Goal: Check status: Check status

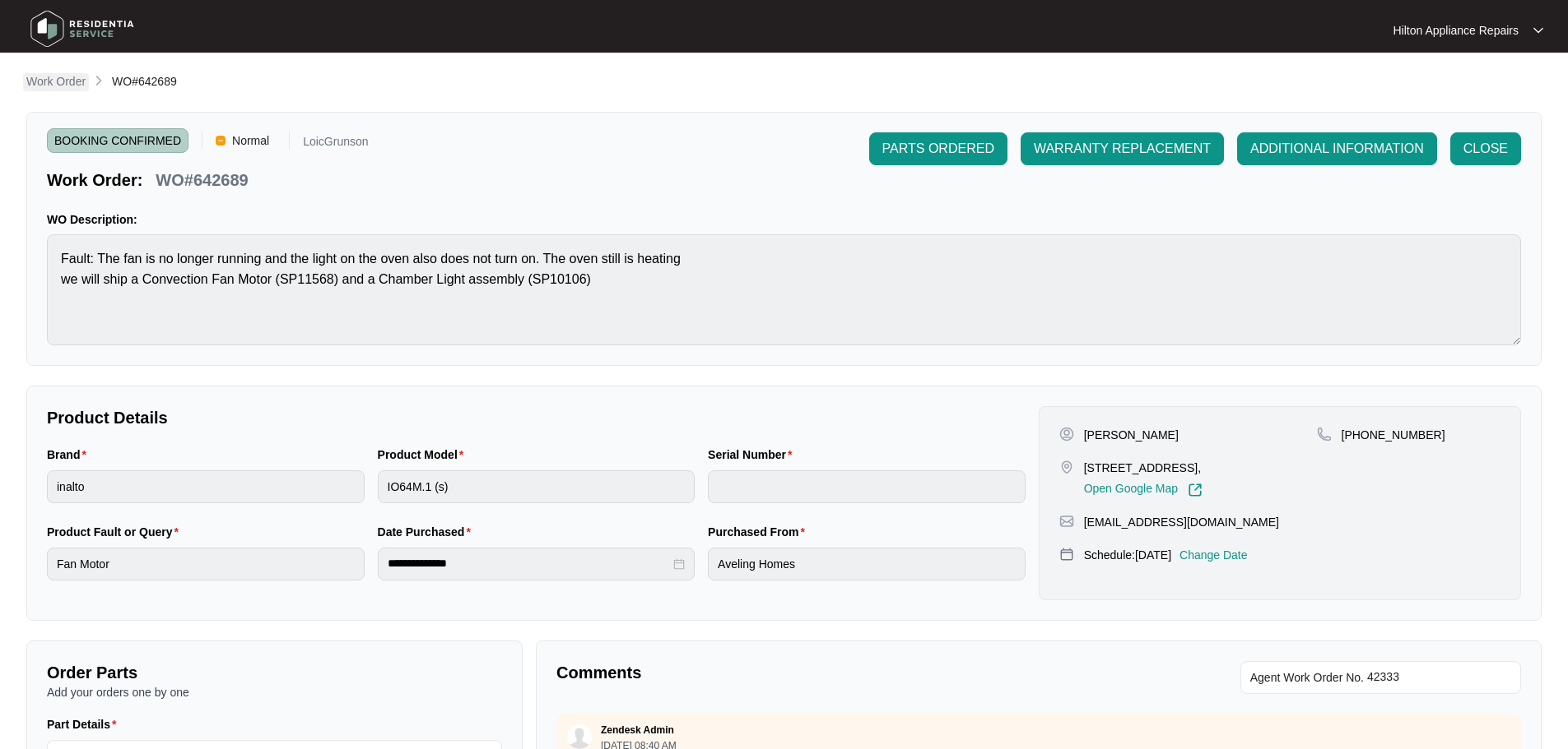
drag, startPoint x: 0, startPoint y: 0, endPoint x: 61, endPoint y: 81, distance: 101.4
click at [61, 81] on p "Work Order" at bounding box center [56, 81] width 59 height 17
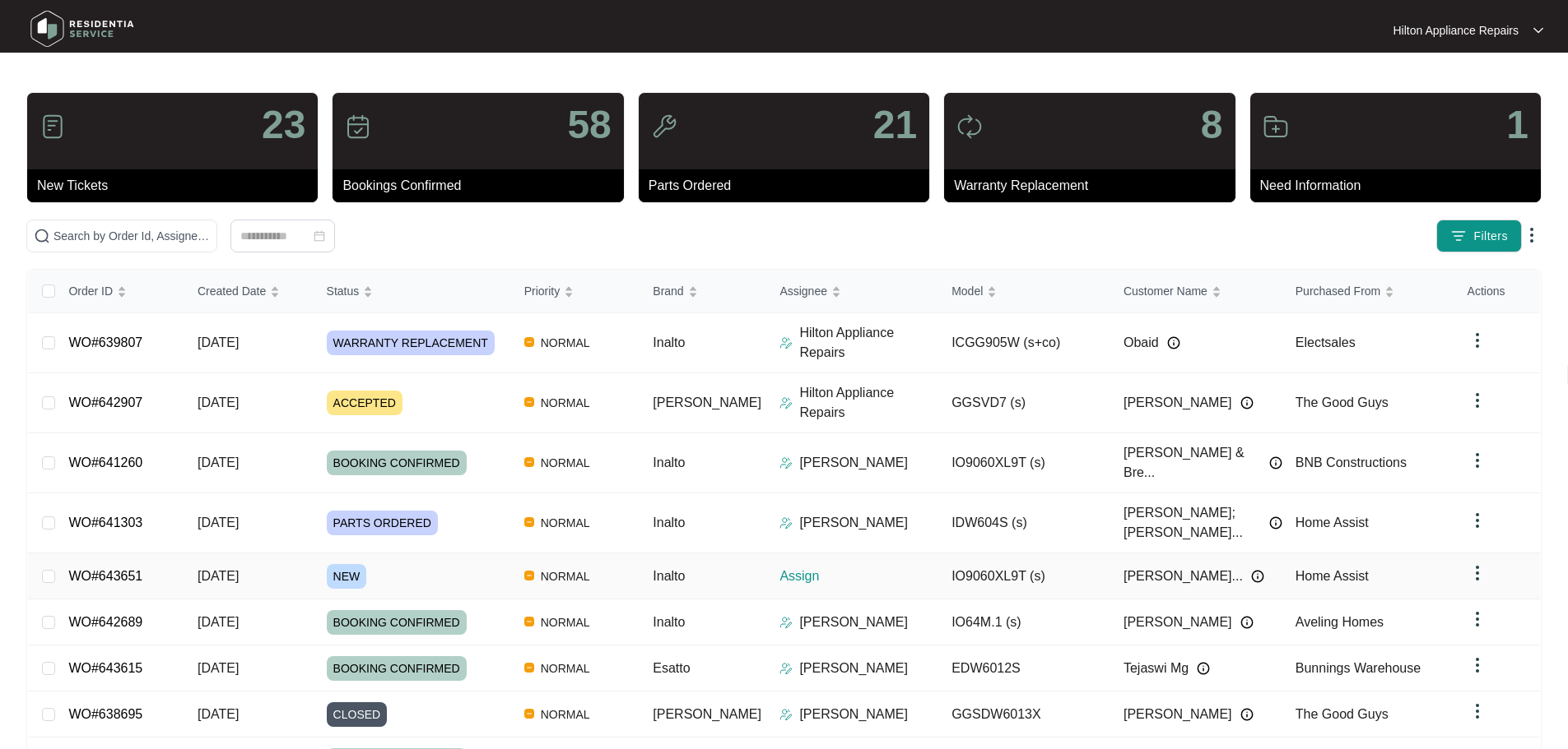
click at [640, 554] on td "NORMAL" at bounding box center [576, 577] width 129 height 46
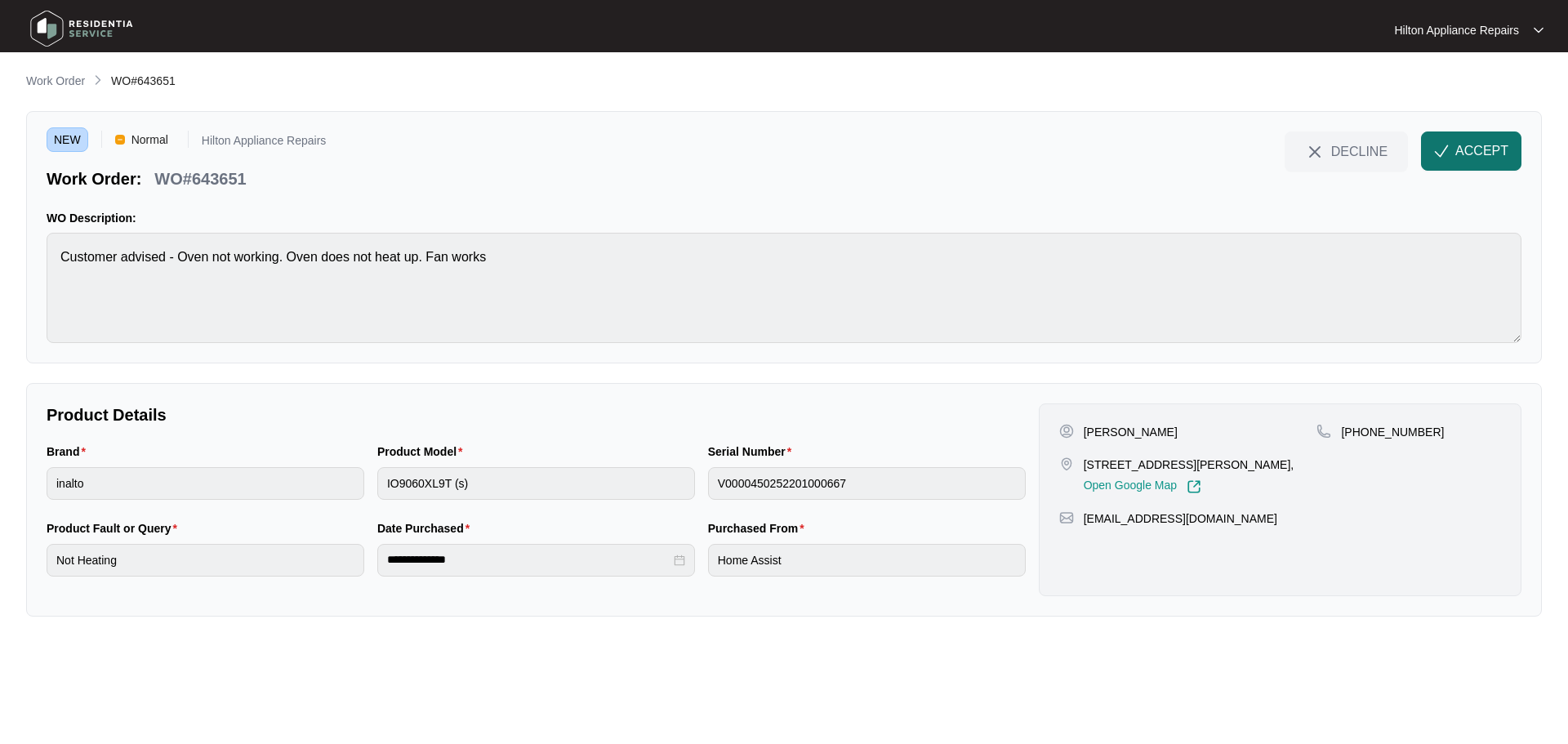
click at [1445, 152] on img "button" at bounding box center [1441, 151] width 15 height 15
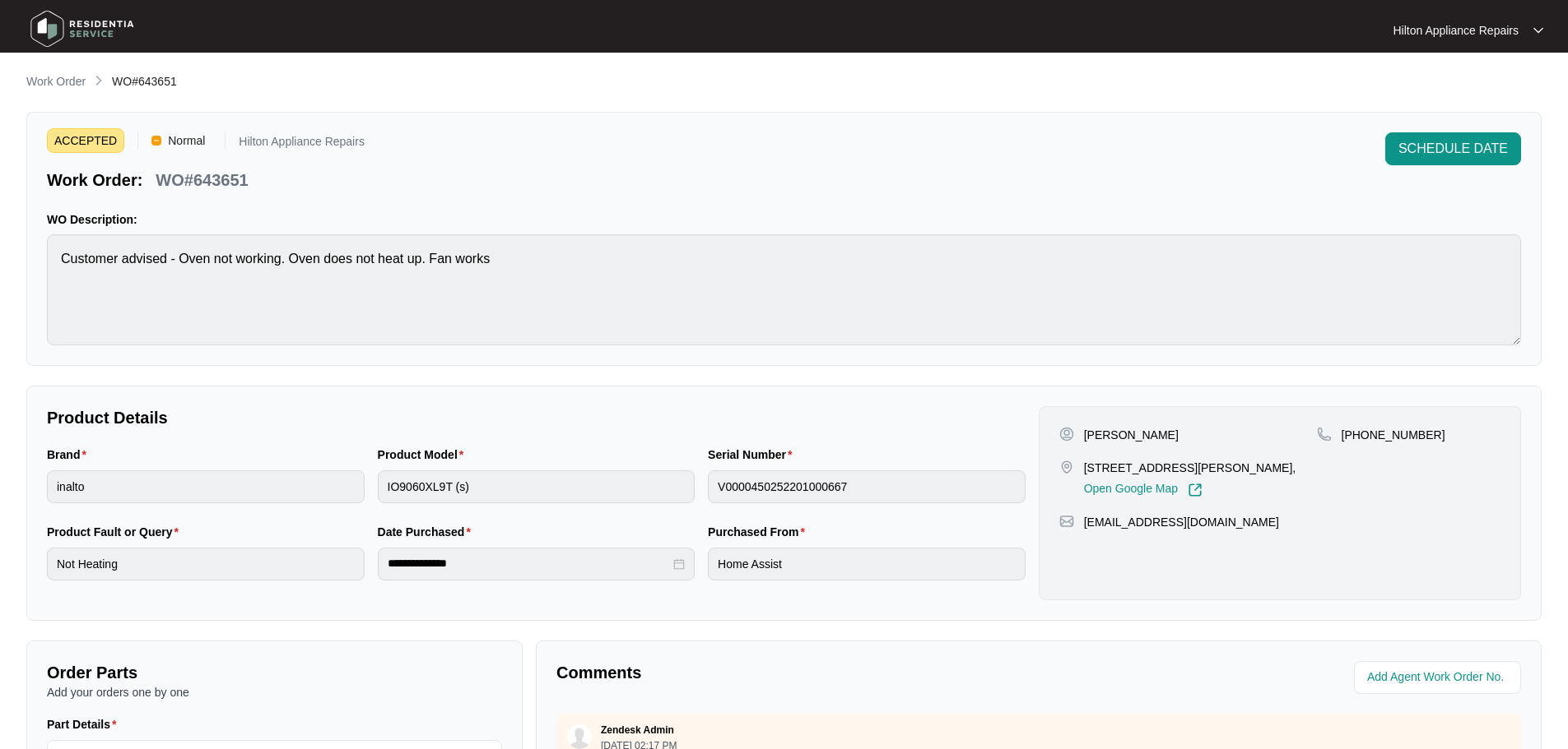
click at [37, 268] on div "ACCEPTED Normal Hilton Appliance Repairs Work Order: WO#643651 SCHEDULE DATE WO…" at bounding box center [784, 239] width 1514 height 255
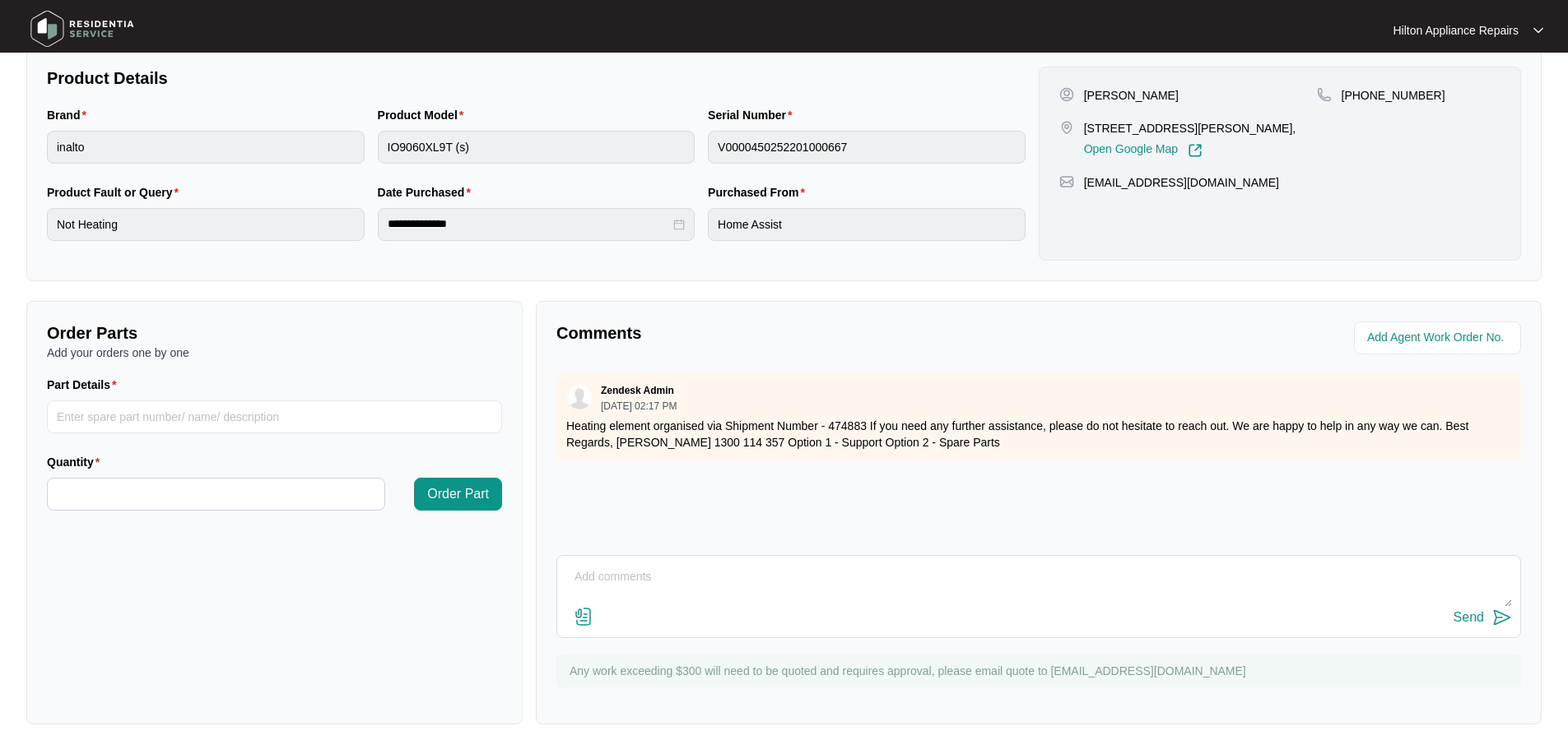
scroll to position [342, 0]
click at [865, 424] on p "Heating element organised via Shipment Number - 474883 If you need any further …" at bounding box center [1038, 432] width 945 height 33
drag, startPoint x: 650, startPoint y: 424, endPoint x: 815, endPoint y: 424, distance: 165.0
click at [815, 424] on p "Heating element organised via Shipment Number - 474883 If you need any further …" at bounding box center [1038, 432] width 945 height 33
drag, startPoint x: 870, startPoint y: 417, endPoint x: 569, endPoint y: 429, distance: 301.2
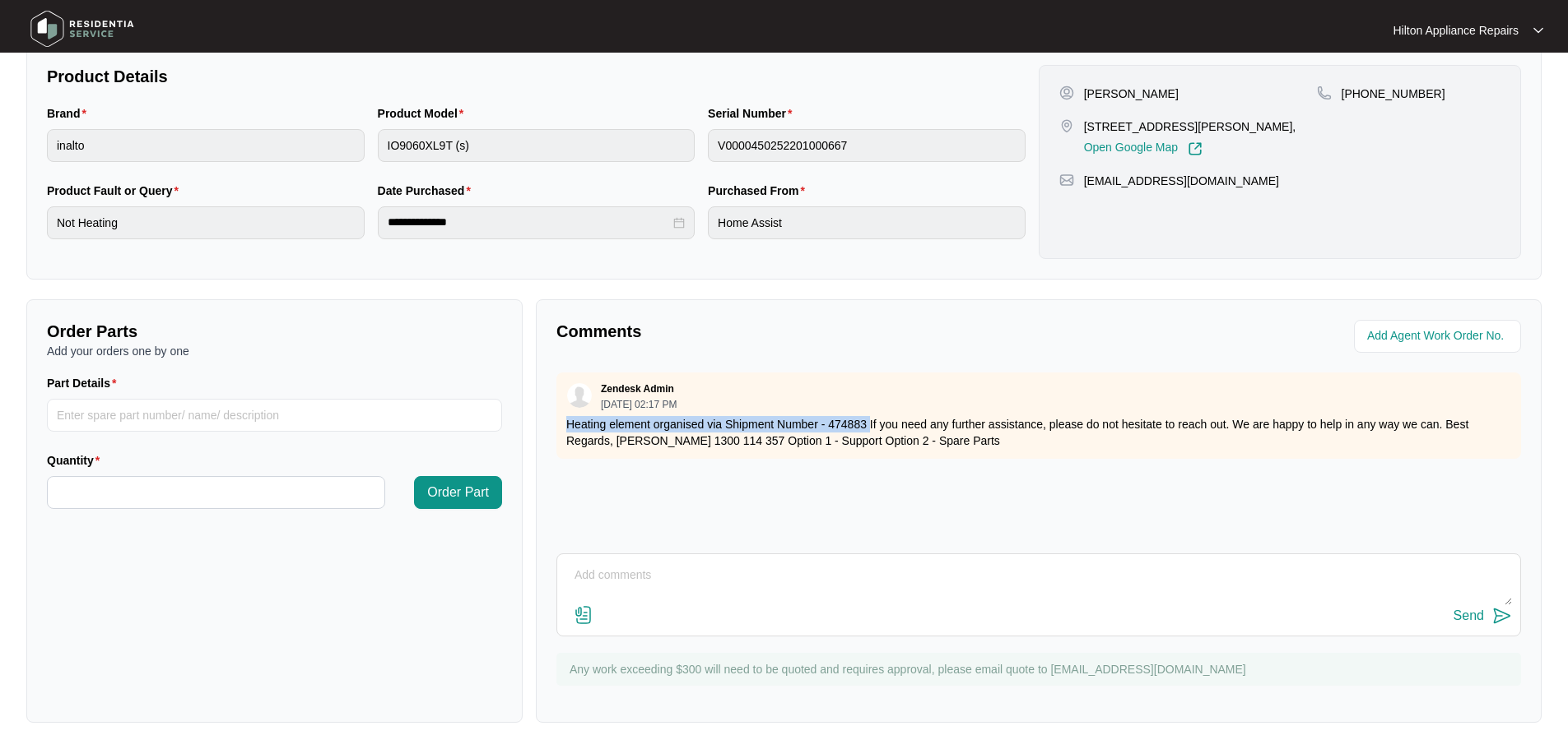
click at [569, 429] on p "Heating element organised via Shipment Number - 474883 If you need any further …" at bounding box center [1038, 432] width 945 height 33
copy p "Heating element organised via Shipment Number - 474883"
click at [1409, 344] on input "string" at bounding box center [1438, 337] width 144 height 20
click at [1436, 337] on input "string" at bounding box center [1438, 337] width 144 height 20
type input "42379"
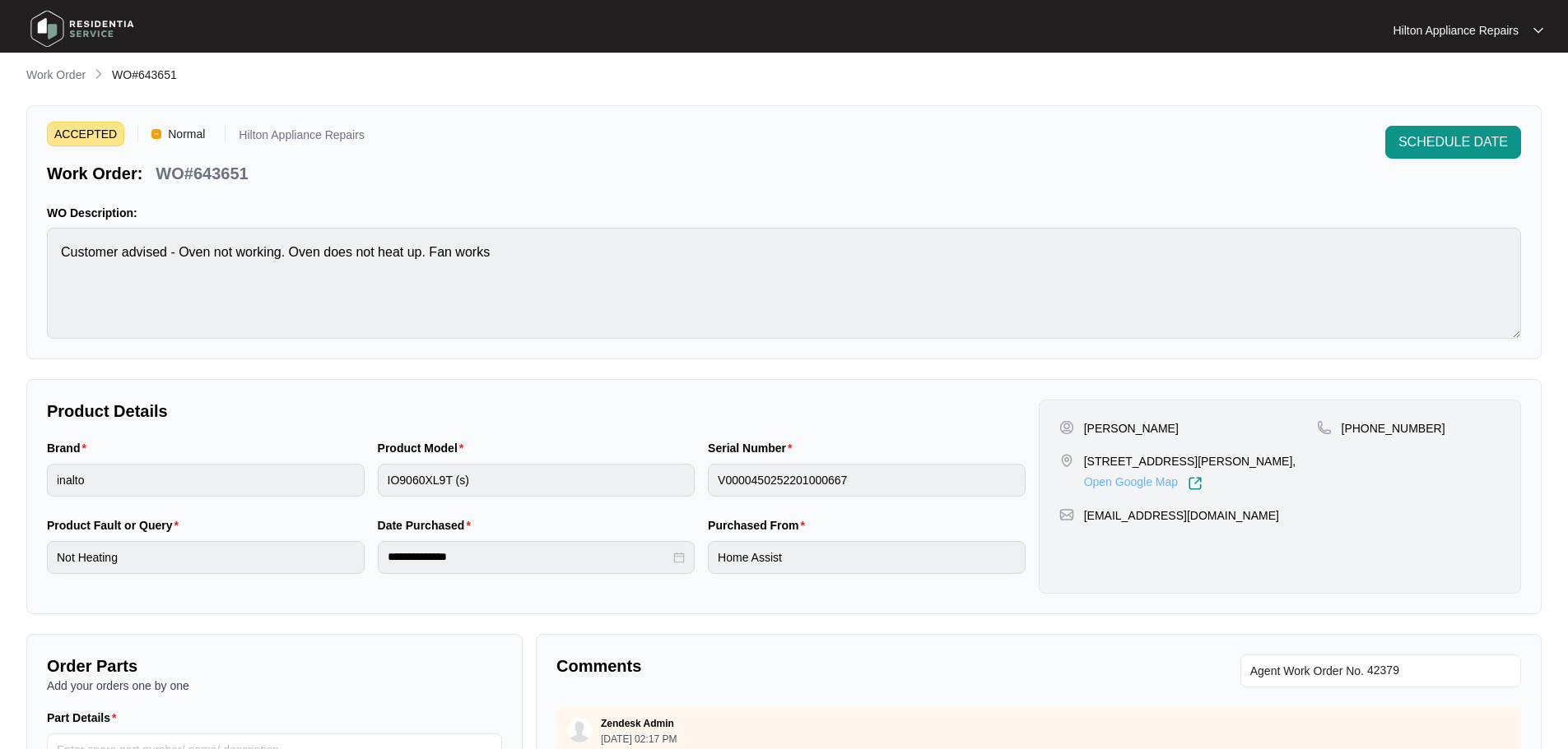
scroll to position [0, 0]
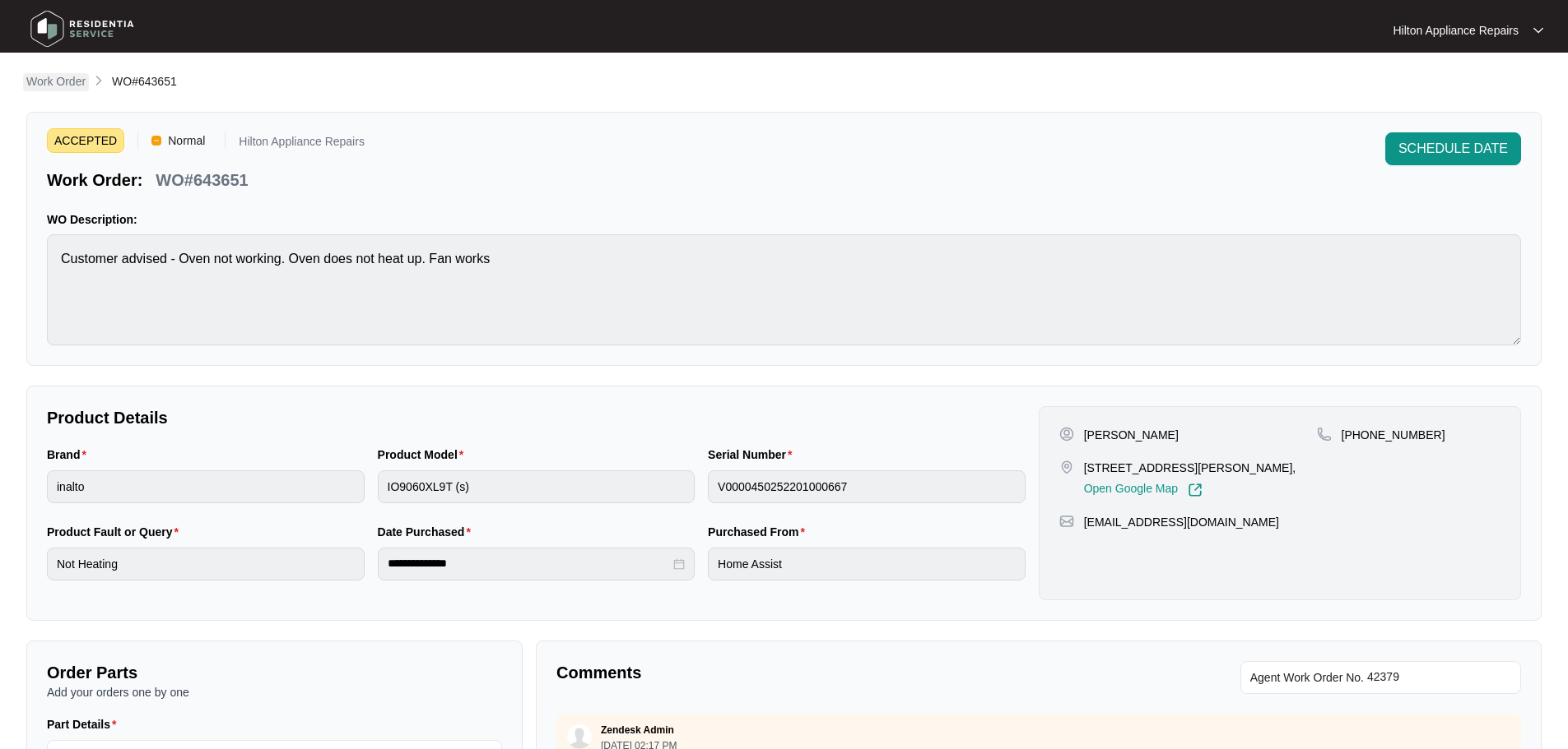
click at [48, 80] on p "Work Order" at bounding box center [56, 81] width 59 height 17
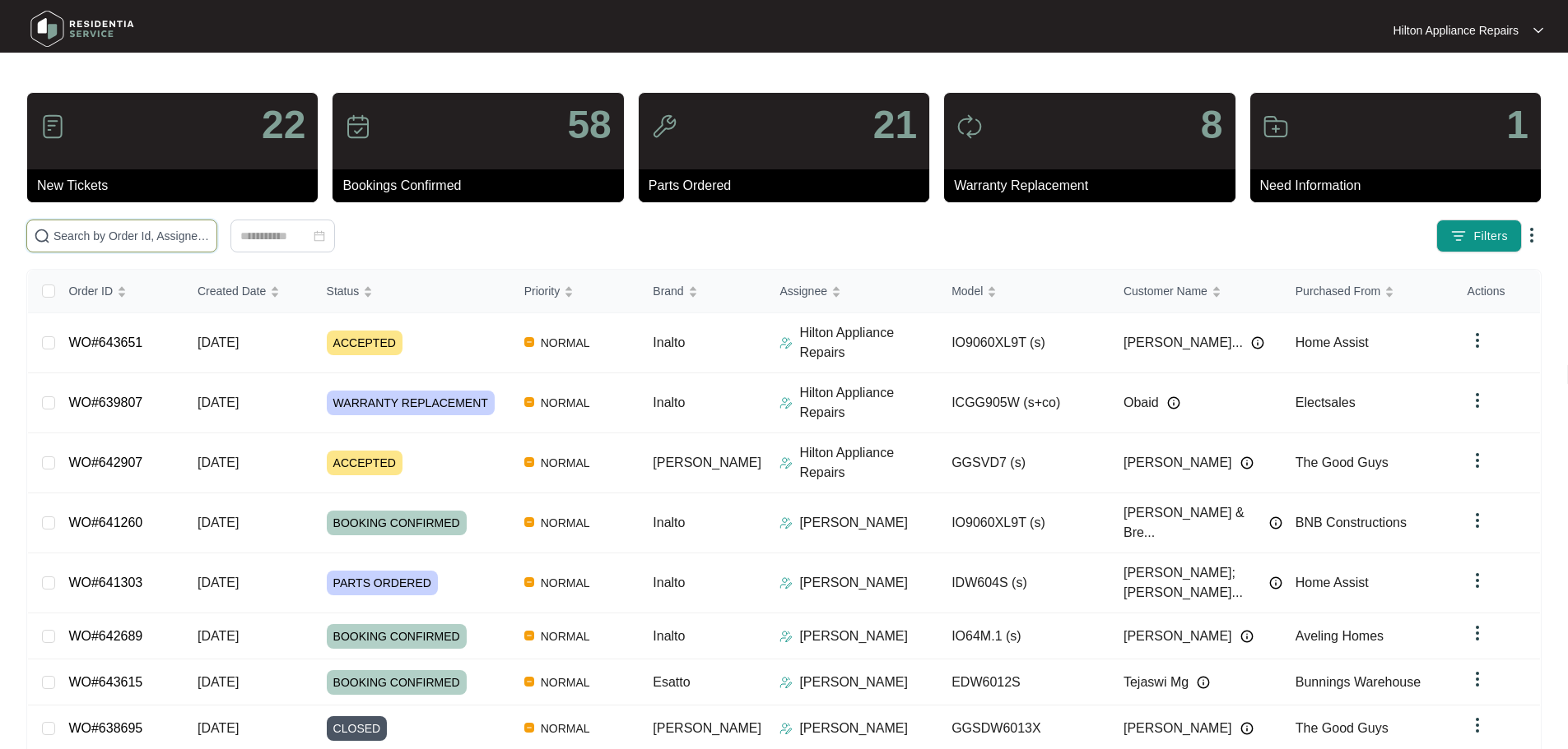
click at [210, 242] on input "text" at bounding box center [132, 236] width 157 height 18
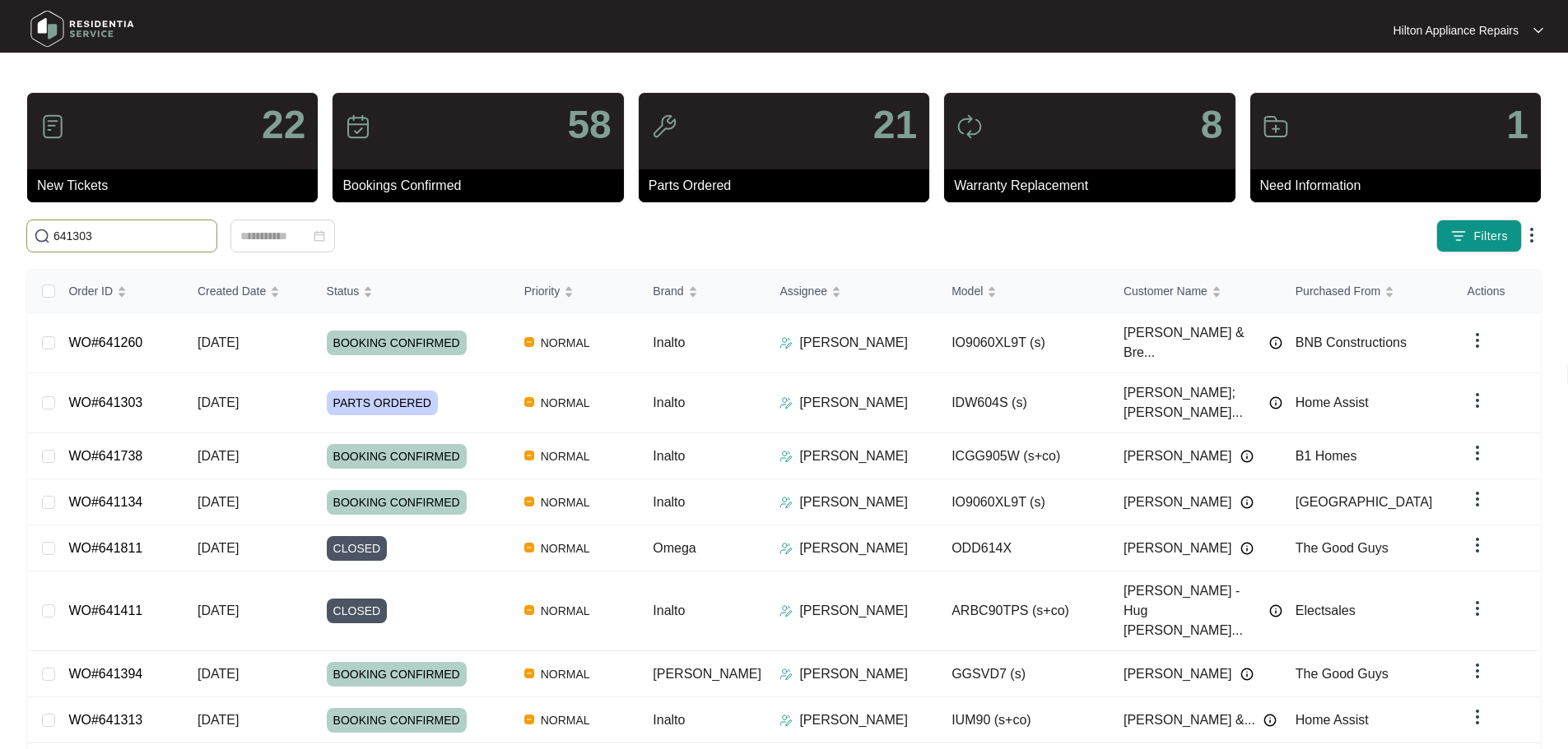
type input "641303"
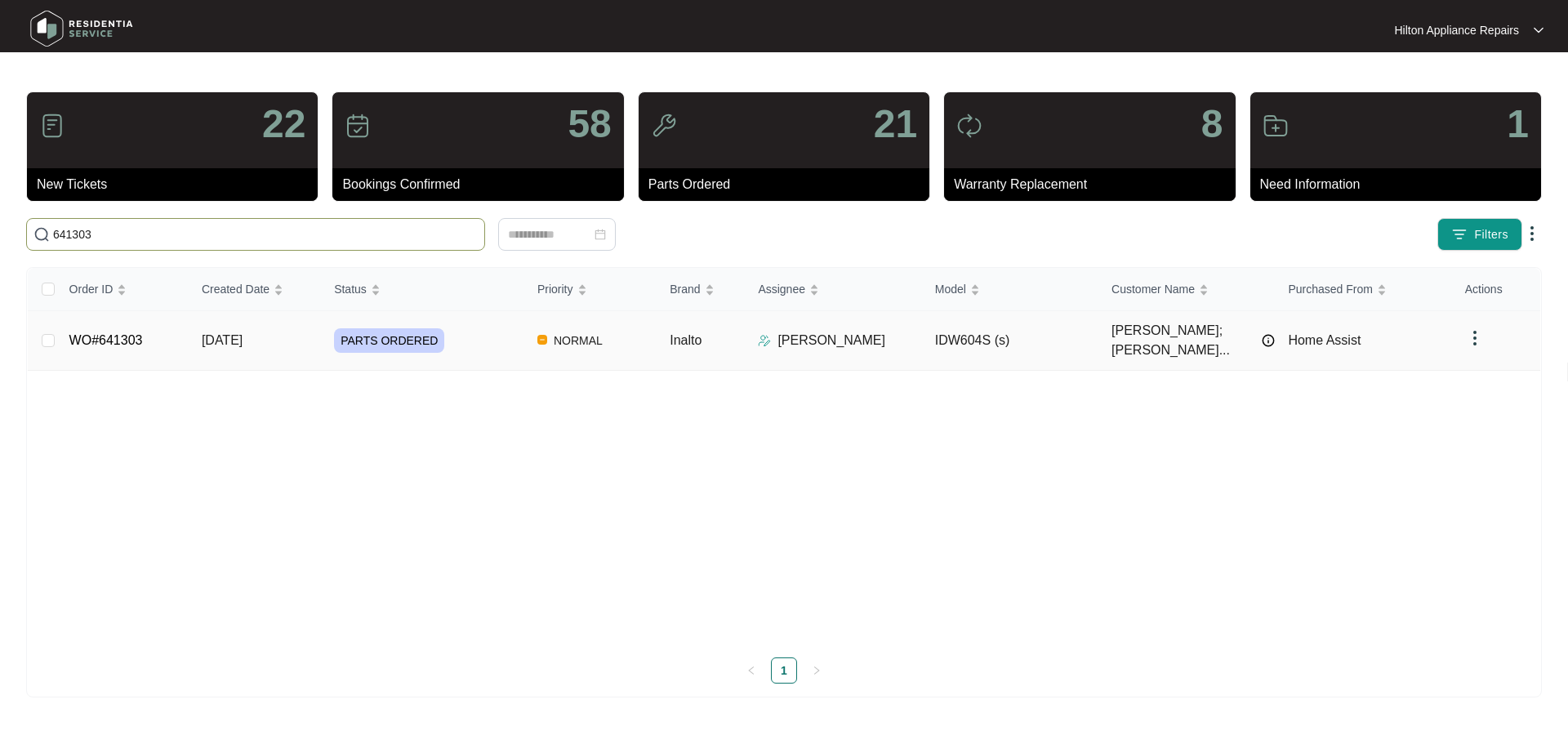
click at [488, 334] on div "PARTS ORDERED" at bounding box center [429, 341] width 190 height 25
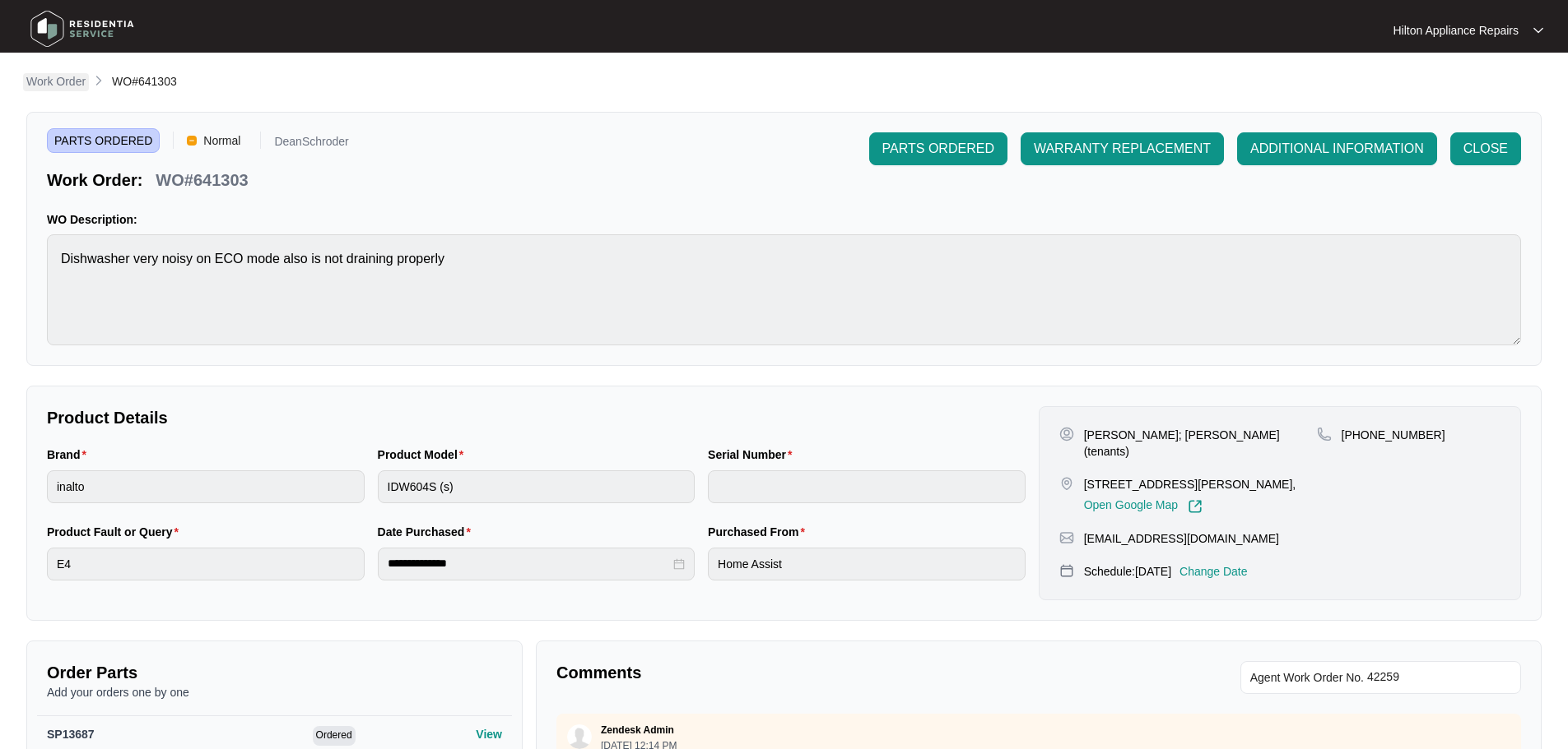
click at [70, 86] on p "Work Order" at bounding box center [56, 81] width 59 height 17
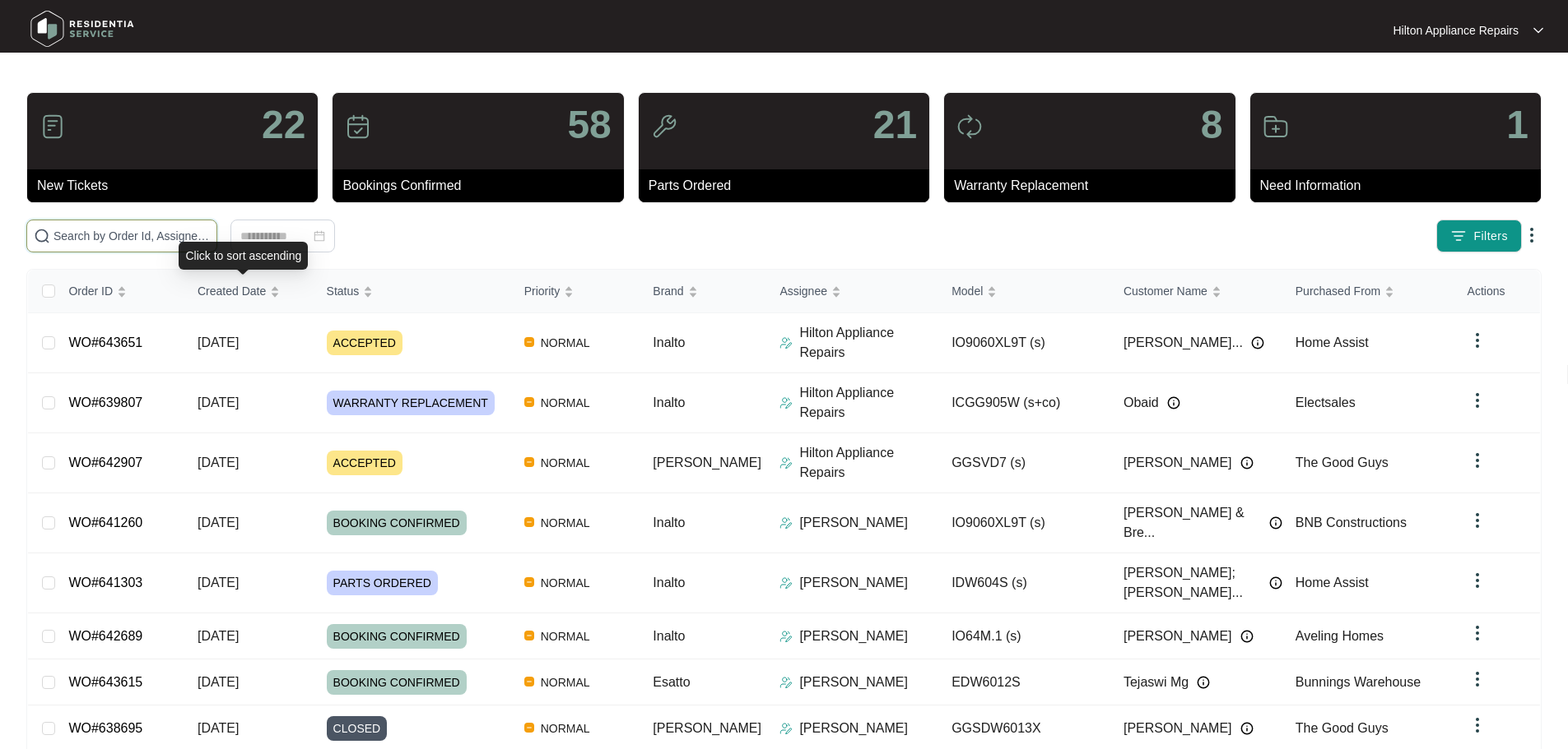
click at [210, 241] on input "text" at bounding box center [132, 236] width 157 height 18
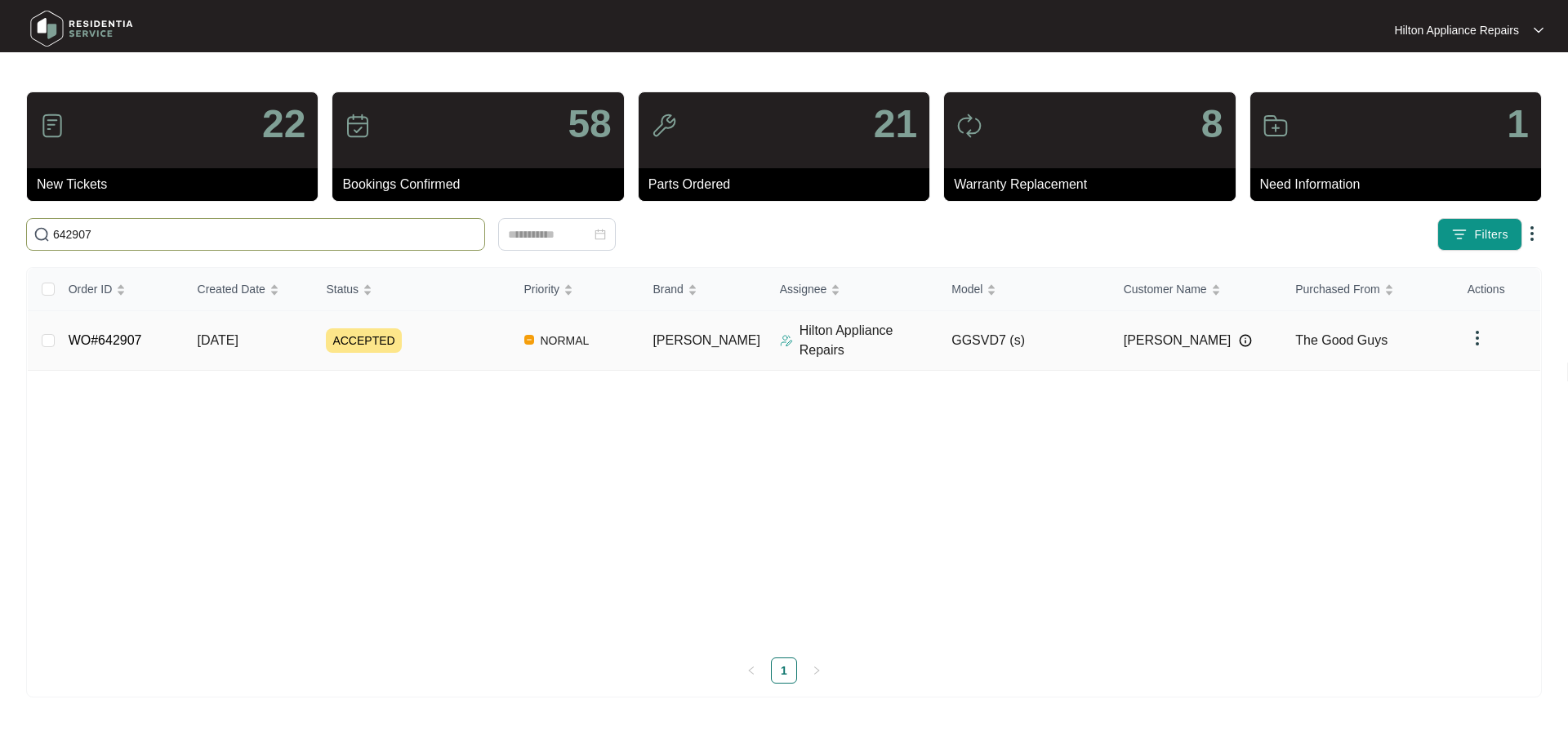
type input "642907"
click at [465, 342] on div "ACCEPTED" at bounding box center [418, 341] width 185 height 25
